Goal: Task Accomplishment & Management: Complete application form

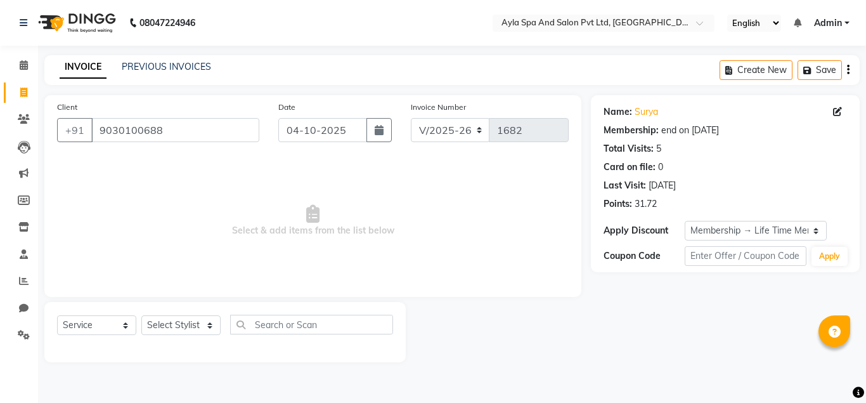
select select "7756"
select select "service"
select select "1: Object"
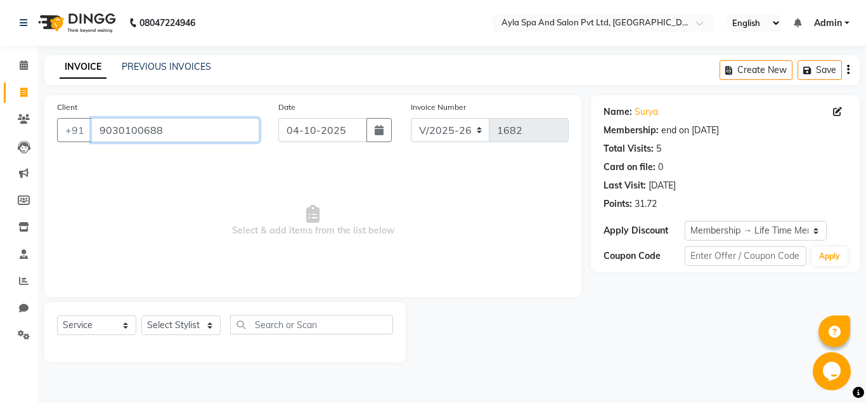
click at [221, 129] on input "9030100688" at bounding box center [175, 130] width 168 height 24
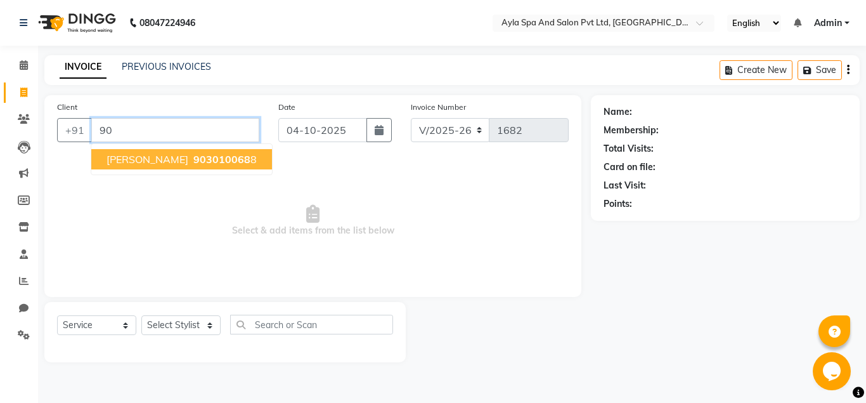
type input "9"
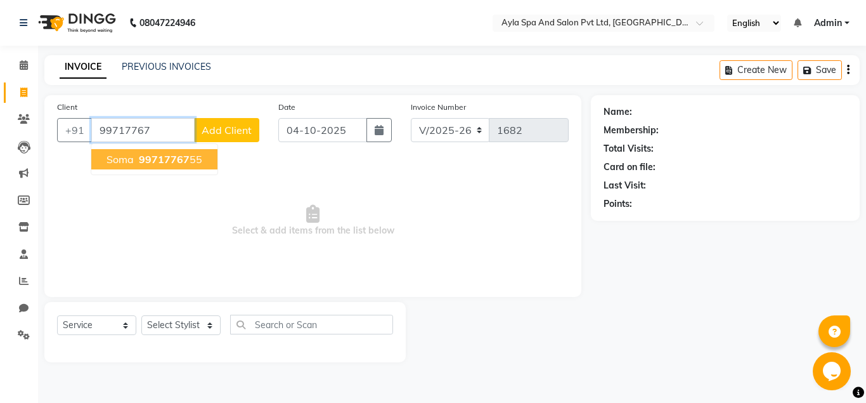
click at [198, 157] on ngb-highlight "99717767 55" at bounding box center [169, 159] width 66 height 13
type input "9971776755"
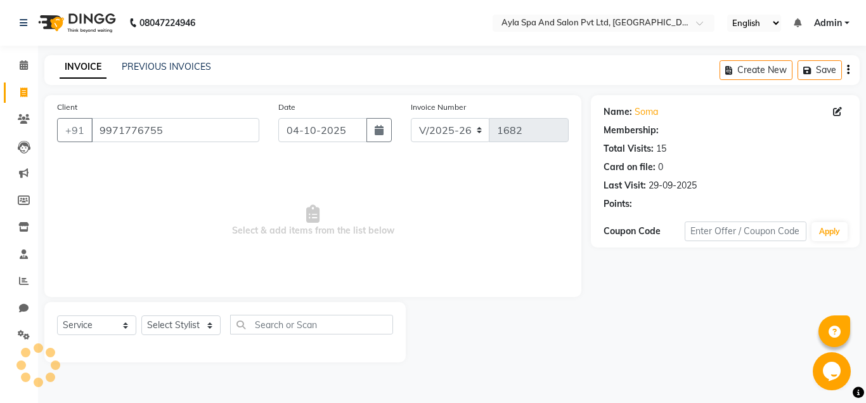
select select "1: Object"
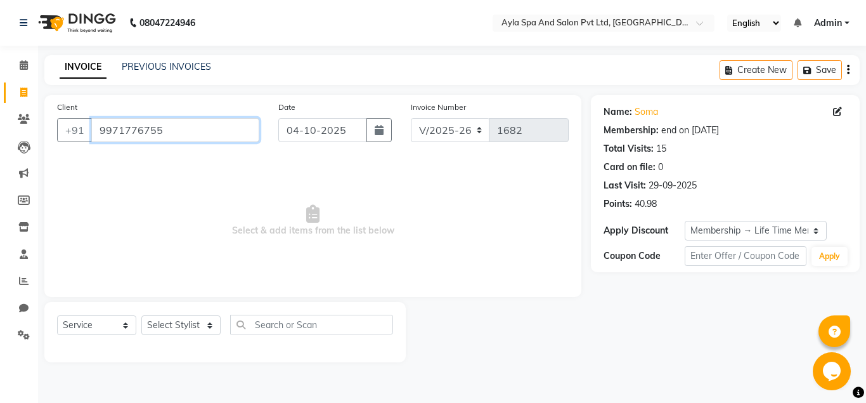
click at [171, 133] on input "9971776755" at bounding box center [175, 130] width 168 height 24
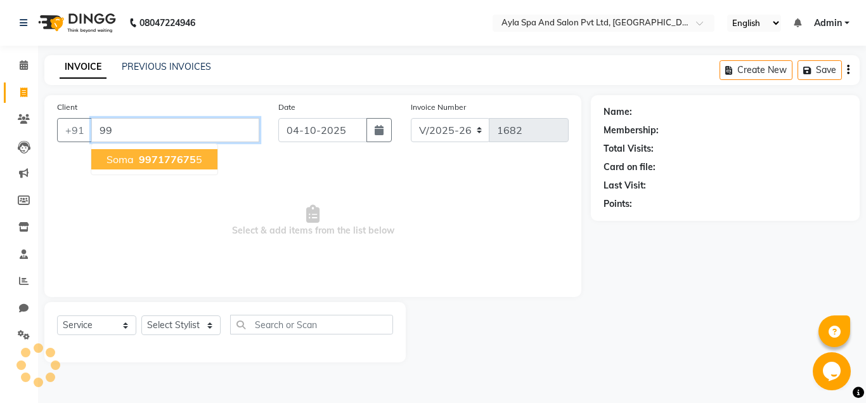
type input "9"
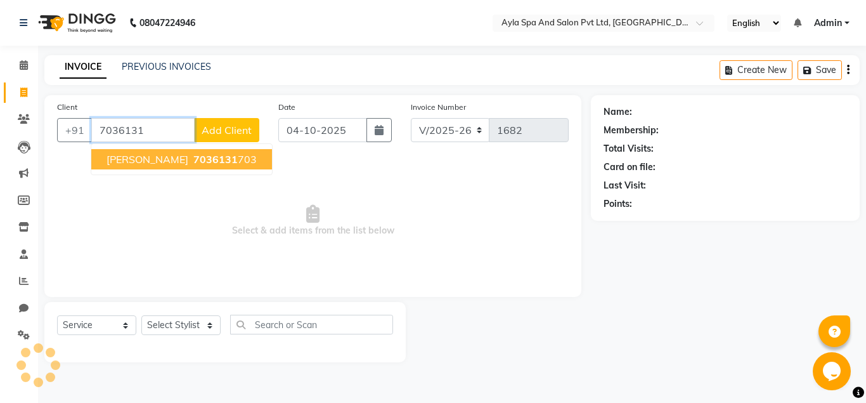
click at [176, 160] on span "[PERSON_NAME]" at bounding box center [148, 159] width 82 height 13
type input "7036131703"
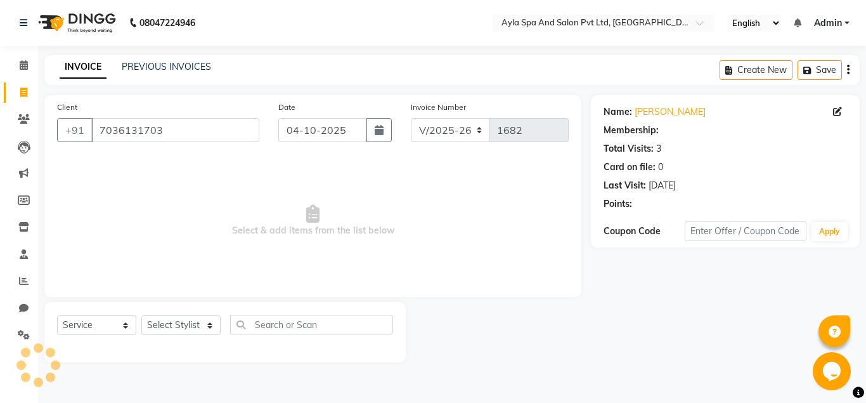
select select "1: Object"
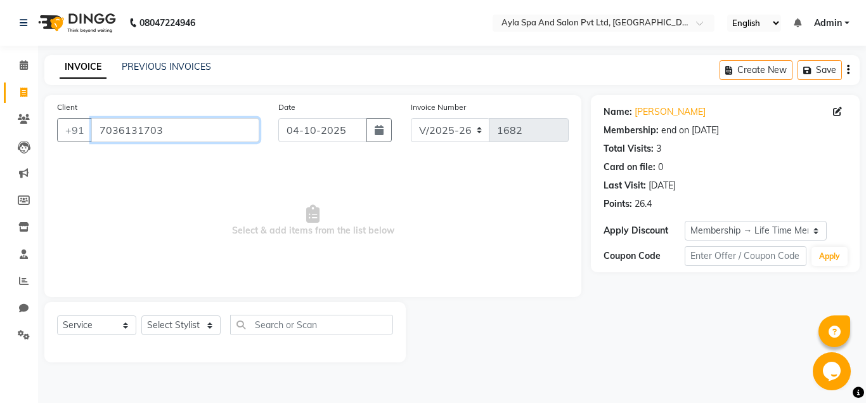
click at [179, 131] on input "7036131703" at bounding box center [175, 130] width 168 height 24
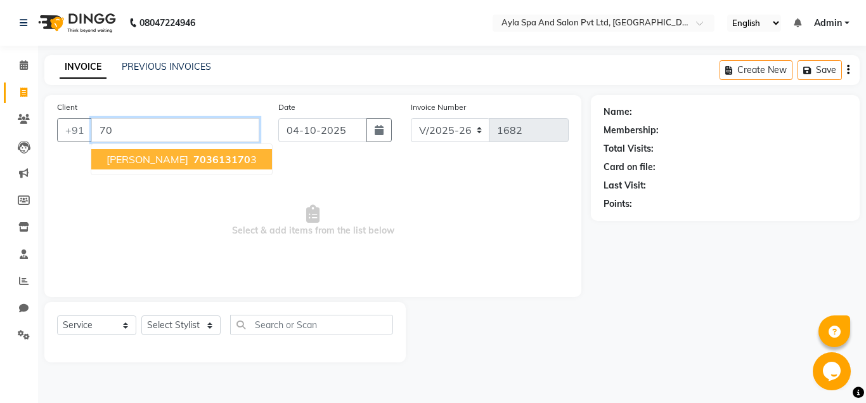
type input "7"
type input "9866987730"
select select "1: Object"
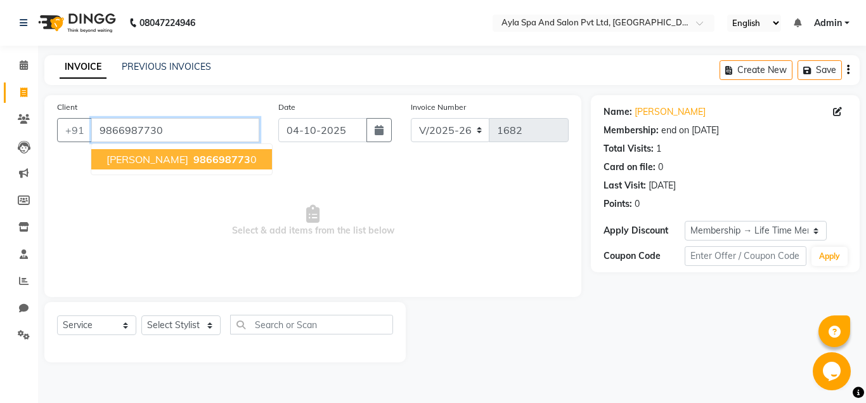
click at [186, 126] on input "9866987730" at bounding box center [175, 130] width 168 height 24
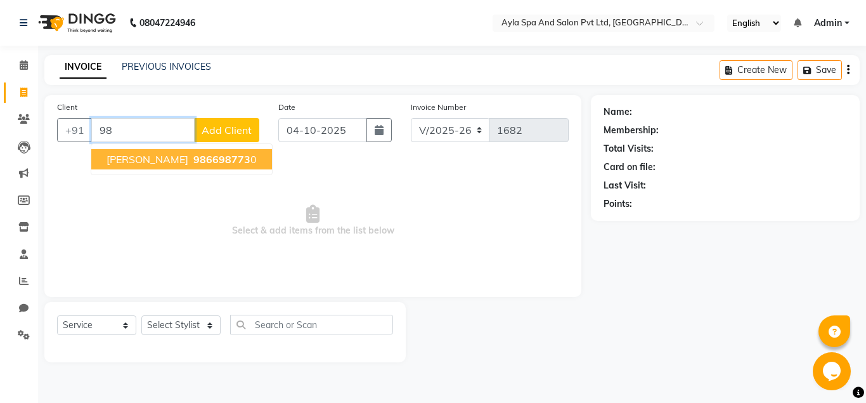
type input "9"
